Goal: Book appointment/travel/reservation

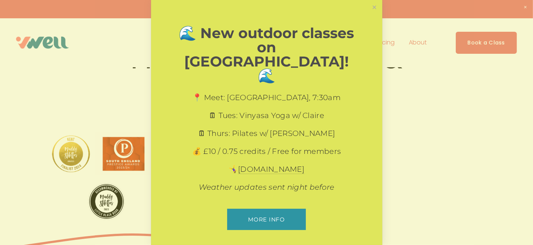
scroll to position [37, 0]
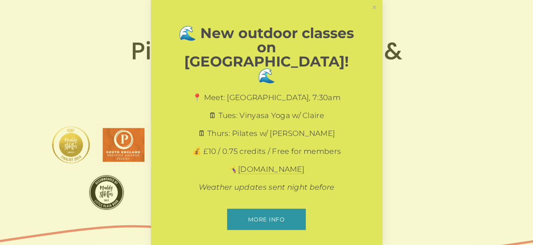
click at [377, 10] on link "Close" at bounding box center [374, 7] width 13 height 13
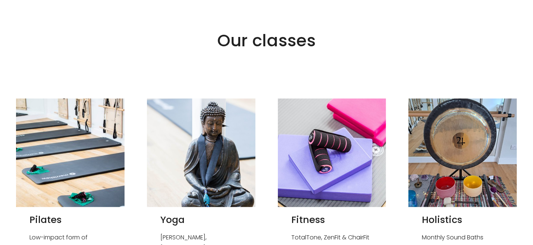
scroll to position [522, 0]
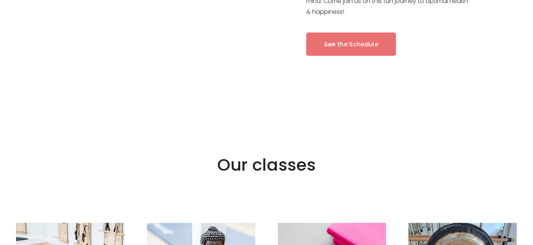
click at [351, 42] on link "See the Schedule" at bounding box center [351, 43] width 90 height 23
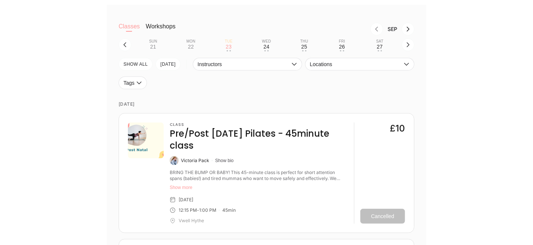
scroll to position [224, 0]
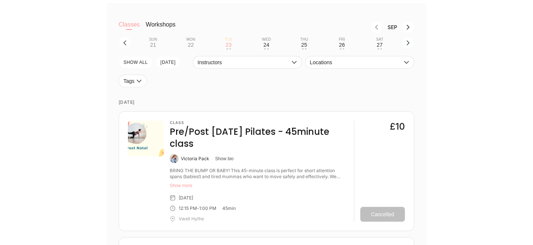
click at [409, 44] on icon "button" at bounding box center [408, 43] width 3 height 5
click at [273, 47] on button "Wed 1 • •" at bounding box center [267, 43] width 32 height 14
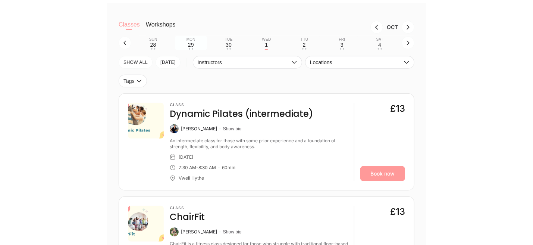
click at [191, 43] on div "29" at bounding box center [191, 45] width 6 height 6
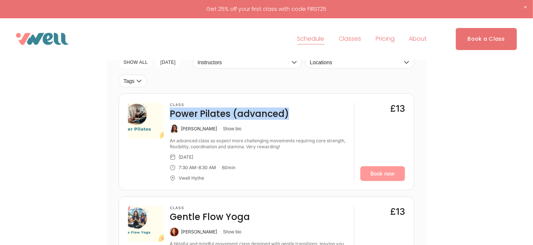
drag, startPoint x: 292, startPoint y: 114, endPoint x: 169, endPoint y: 110, distance: 122.8
click at [169, 110] on div "Class Power Pilates (advanced) Kate Arnold Show bio An advanced class so expect…" at bounding box center [266, 142] width 277 height 78
drag, startPoint x: 241, startPoint y: 166, endPoint x: 175, endPoint y: 167, distance: 66.4
click at [175, 167] on div "7:30 AM - 8:30 AM 60 min" at bounding box center [259, 167] width 178 height 6
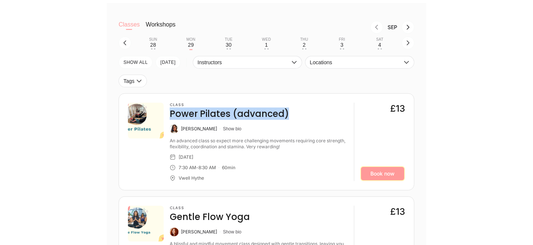
click at [380, 169] on link "Book now" at bounding box center [382, 173] width 45 height 15
click at [268, 42] on div "Wed" at bounding box center [266, 39] width 9 height 4
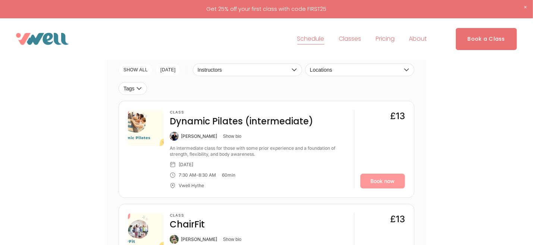
scroll to position [186, 0]
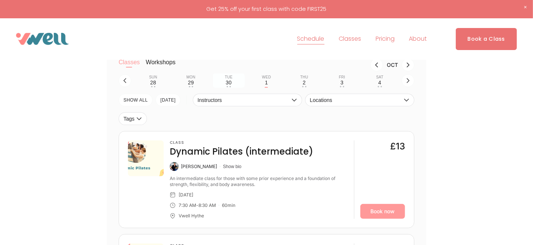
click at [227, 83] on div "30" at bounding box center [229, 82] width 6 height 6
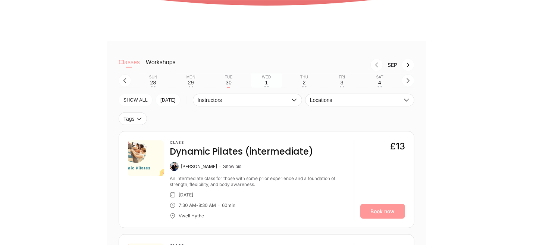
click at [269, 81] on button "Wed 1 • •" at bounding box center [267, 80] width 32 height 14
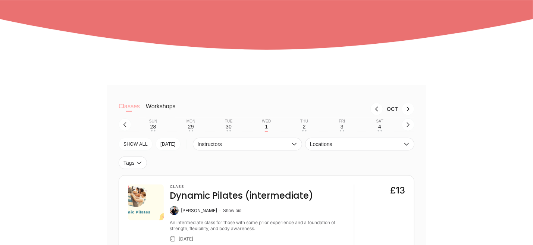
scroll to position [224, 0]
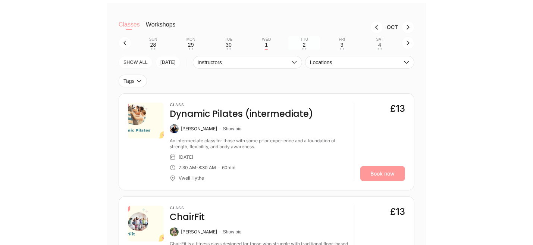
click at [306, 47] on button "Thu 2 • •" at bounding box center [304, 43] width 32 height 14
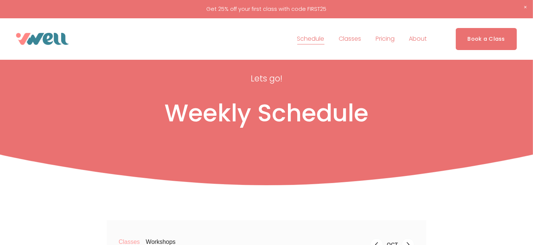
scroll to position [0, 0]
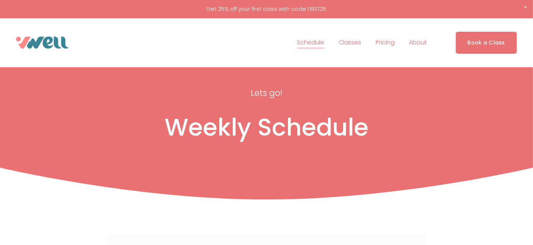
click at [379, 42] on link "Pricing" at bounding box center [385, 43] width 19 height 12
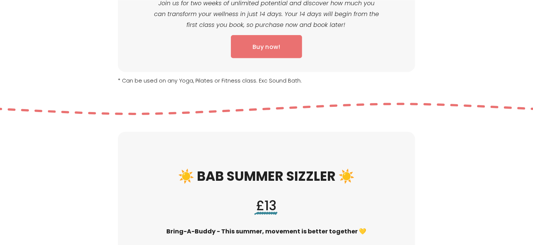
scroll to position [485, 0]
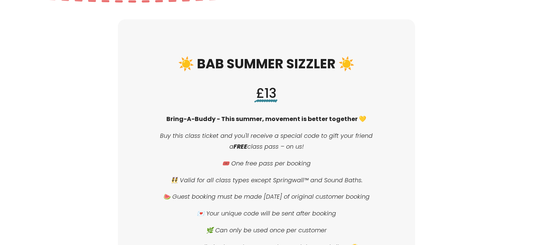
drag, startPoint x: 163, startPoint y: 114, endPoint x: 373, endPoint y: 204, distance: 228.2
click at [373, 204] on div "☀️ BAB SUMMER SIZZLER ☀️ £13 Bring-A-Buddy - This summer, movement is better to…" at bounding box center [267, 153] width 226 height 197
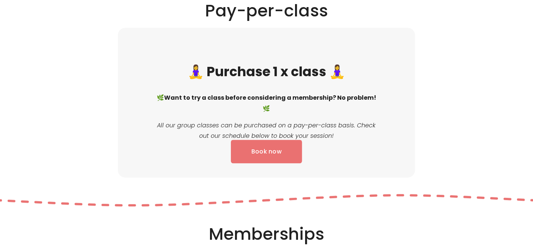
scroll to position [821, 0]
click at [283, 148] on link "Book now" at bounding box center [266, 150] width 71 height 23
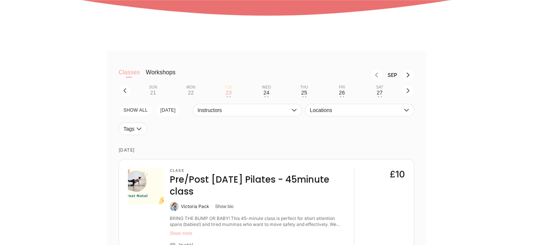
scroll to position [149, 0]
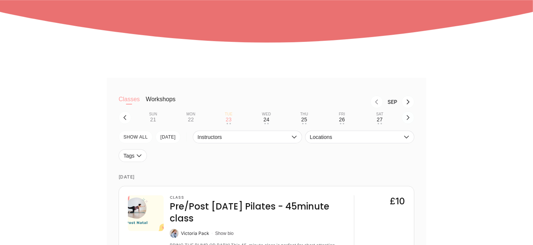
click at [406, 119] on icon "button" at bounding box center [408, 118] width 6 height 6
click at [270, 119] on button "Wed 1 • •" at bounding box center [267, 117] width 32 height 14
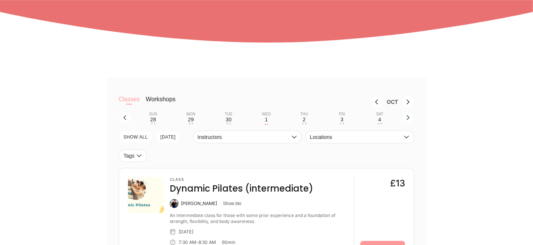
click at [413, 121] on button "button" at bounding box center [408, 117] width 13 height 13
click at [129, 117] on button "button" at bounding box center [125, 117] width 13 height 13
click at [186, 116] on div "Mon" at bounding box center [190, 114] width 9 height 4
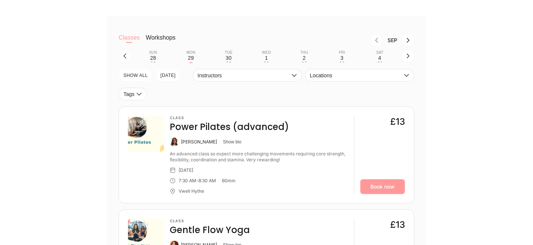
scroll to position [298, 0]
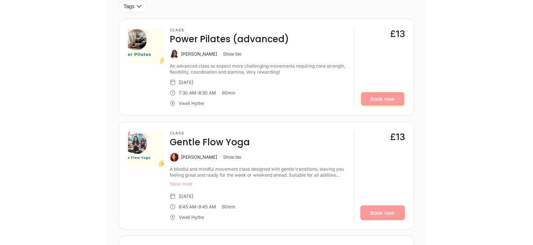
click at [396, 98] on link "Book now" at bounding box center [382, 98] width 45 height 15
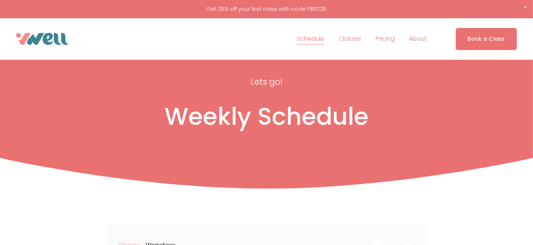
scroll to position [0, 0]
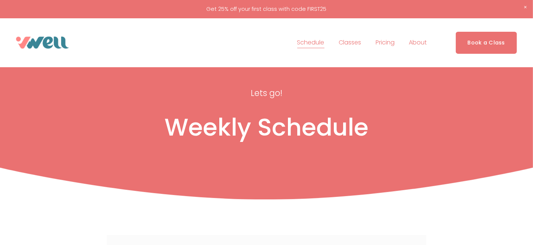
click at [379, 43] on link "Pricing" at bounding box center [385, 43] width 19 height 12
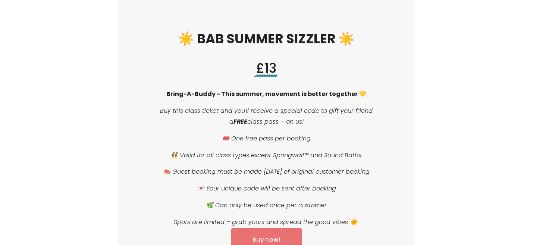
scroll to position [514, 0]
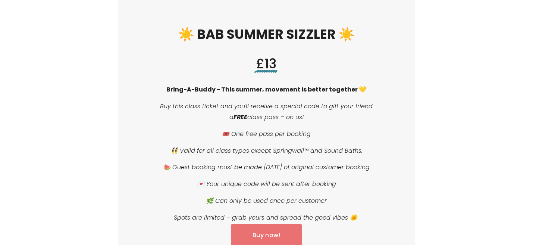
drag, startPoint x: 159, startPoint y: 104, endPoint x: 390, endPoint y: 206, distance: 252.6
click at [390, 206] on div "☀️ BAB SUMMER SIZZLER ☀️ £13 Bring-A-Buddy - This summer, movement is better to…" at bounding box center [266, 125] width 297 height 270
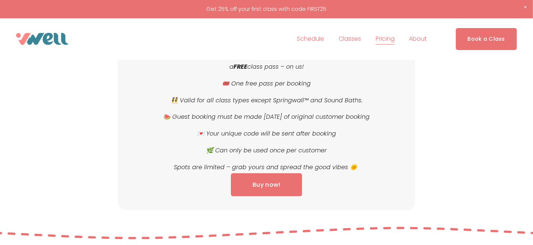
scroll to position [477, 0]
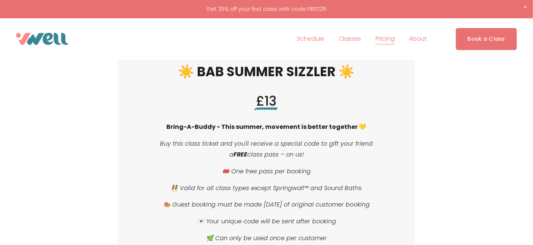
click at [347, 154] on p "Buy this class ticket and you'll receive a special code to gift your friend a F…" at bounding box center [267, 149] width 226 height 22
drag, startPoint x: 278, startPoint y: 101, endPoint x: 251, endPoint y: 101, distance: 27.2
click at [251, 101] on h3 "£13" at bounding box center [267, 102] width 226 height 18
copy span "£13"
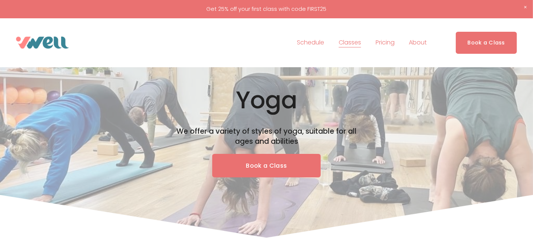
click at [312, 43] on link "Schedule" at bounding box center [310, 43] width 27 height 12
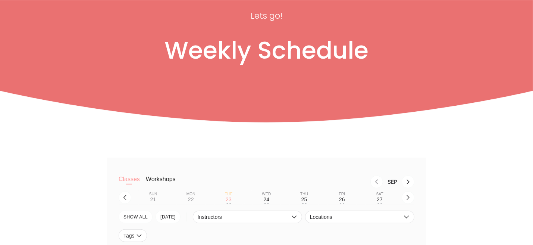
scroll to position [149, 0]
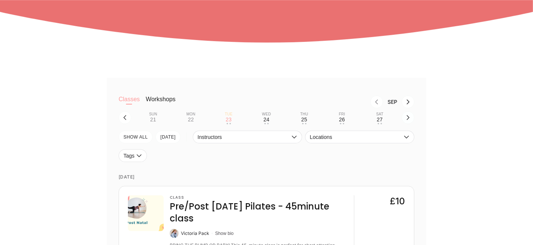
click at [410, 117] on icon "button" at bounding box center [408, 118] width 6 height 6
click at [271, 121] on button "Wed 1 • •" at bounding box center [267, 117] width 32 height 14
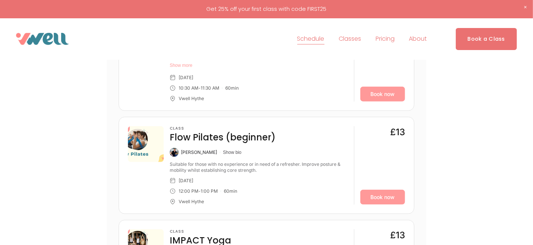
scroll to position [410, 0]
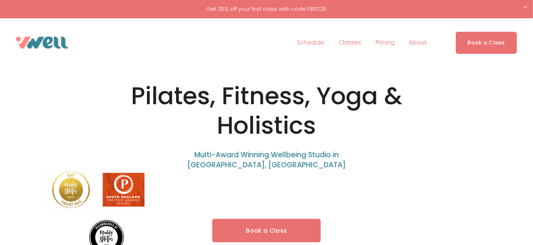
click at [301, 44] on link "Schedule" at bounding box center [310, 43] width 27 height 12
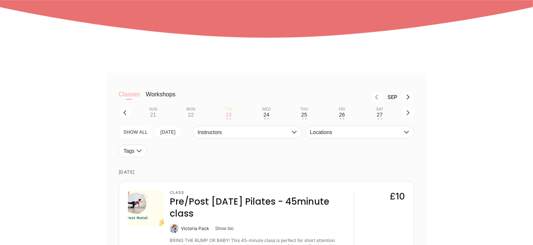
scroll to position [104, 0]
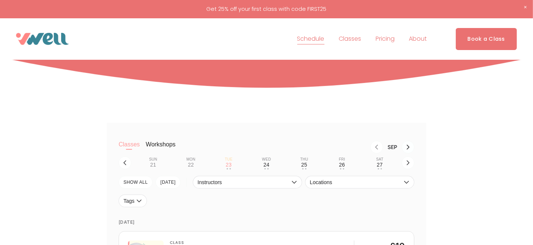
click at [410, 148] on icon "Next month, Oct" at bounding box center [408, 147] width 6 height 6
click at [235, 164] on button "Tue 30 • •" at bounding box center [229, 163] width 32 height 14
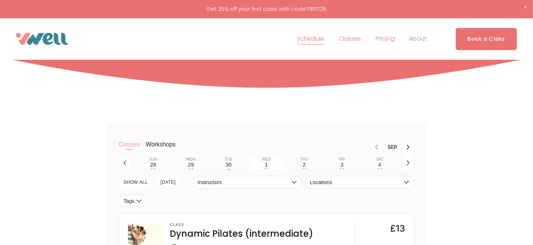
click at [270, 165] on button "Wed 1 • •" at bounding box center [267, 163] width 32 height 14
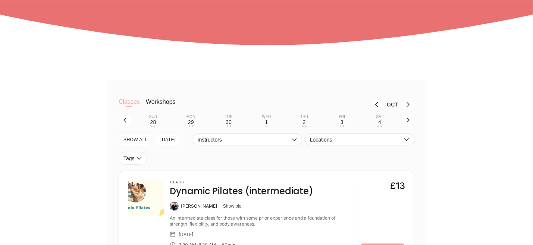
scroll to position [179, 0]
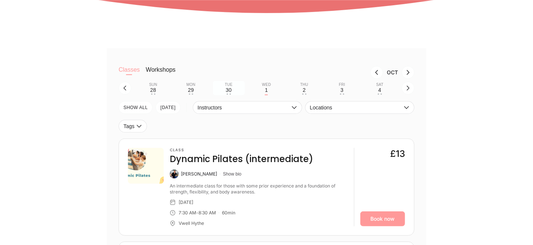
click at [225, 86] on div "Tue" at bounding box center [229, 84] width 8 height 4
click at [190, 88] on div "29" at bounding box center [191, 90] width 6 height 6
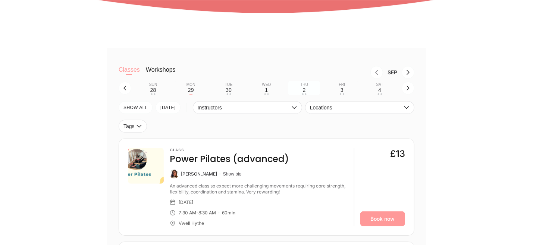
click at [306, 87] on div "Thu" at bounding box center [304, 84] width 8 height 4
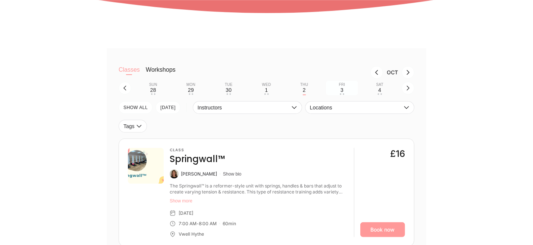
click at [339, 88] on button "Fri 3 • •" at bounding box center [342, 88] width 32 height 14
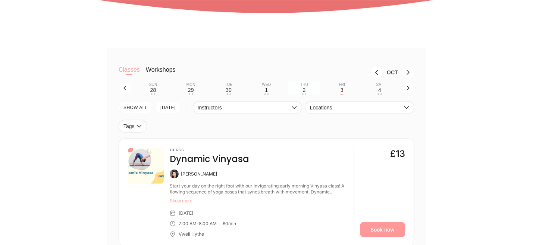
click at [303, 89] on div "2" at bounding box center [304, 90] width 3 height 6
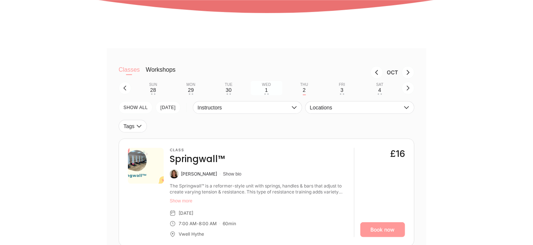
click at [262, 88] on button "Wed 1 • •" at bounding box center [267, 88] width 32 height 14
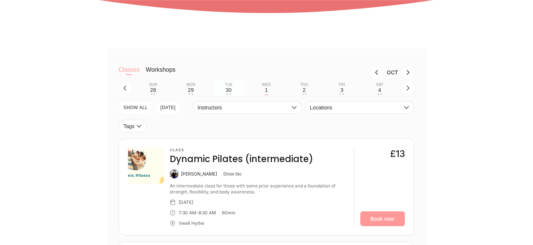
click at [232, 88] on div "30" at bounding box center [229, 90] width 6 height 6
click at [190, 90] on div "29" at bounding box center [191, 90] width 6 height 6
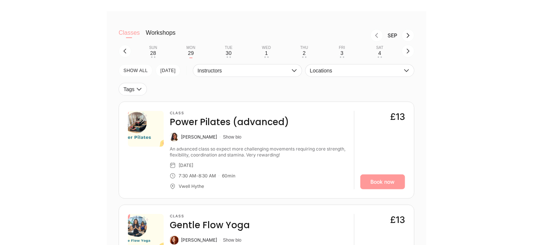
scroll to position [216, 0]
click at [236, 45] on button "Tue 30 • •" at bounding box center [229, 51] width 32 height 14
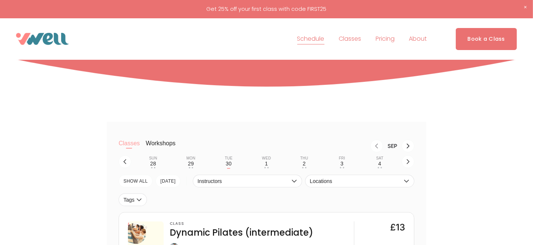
scroll to position [104, 0]
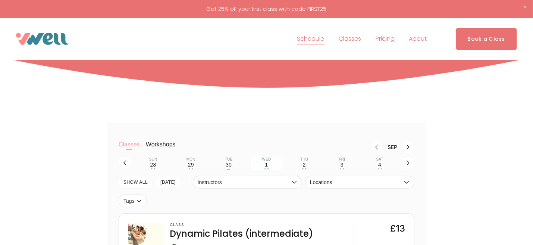
click at [261, 163] on button "Wed 1 • •" at bounding box center [267, 163] width 32 height 14
click at [308, 163] on button "Thu 2 • •" at bounding box center [304, 163] width 32 height 14
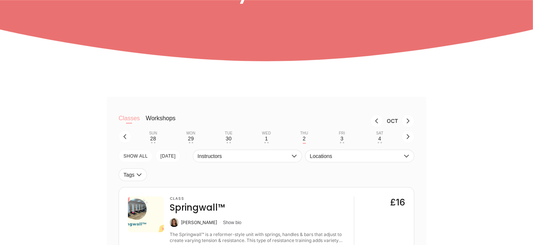
scroll to position [186, 0]
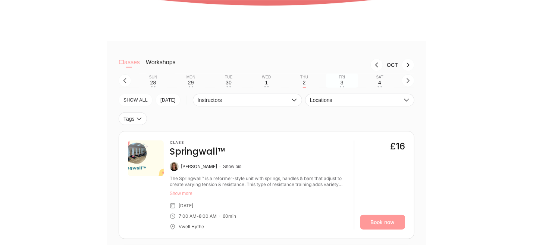
click at [339, 79] on div "Fri" at bounding box center [342, 77] width 6 height 4
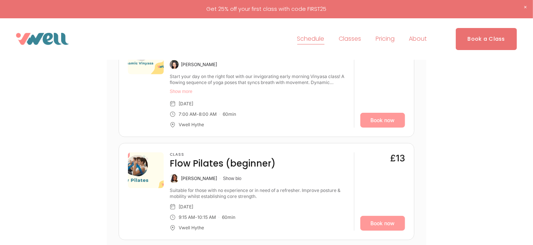
scroll to position [149, 0]
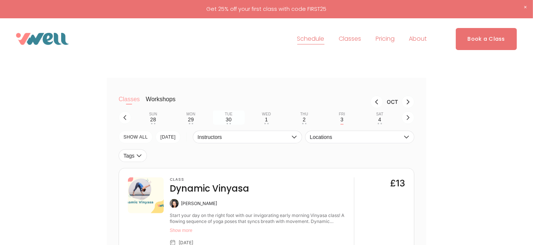
click at [231, 115] on div "Tue" at bounding box center [229, 114] width 8 height 4
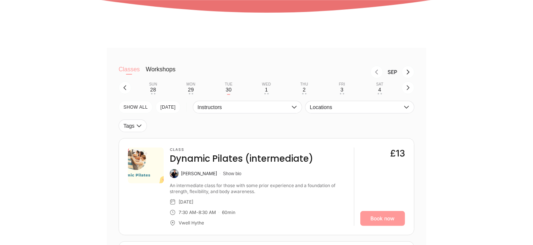
scroll to position [261, 0]
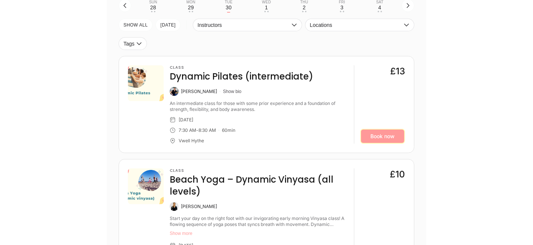
click at [369, 139] on link "Book now" at bounding box center [382, 136] width 45 height 15
